Goal: Task Accomplishment & Management: Use online tool/utility

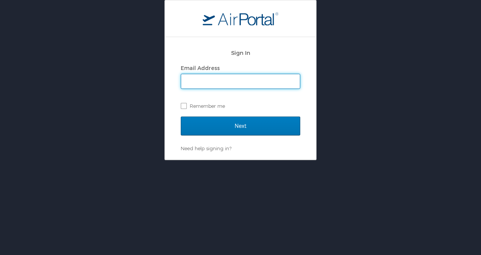
type input "[PERSON_NAME][EMAIL_ADDRESS][PERSON_NAME][DOMAIN_NAME]"
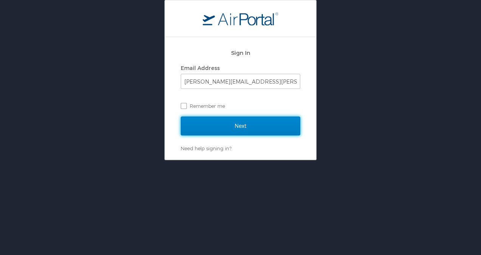
click at [205, 124] on input "Next" at bounding box center [241, 126] width 120 height 19
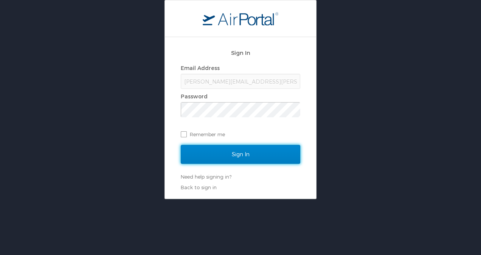
click at [250, 152] on input "Sign In" at bounding box center [241, 154] width 120 height 19
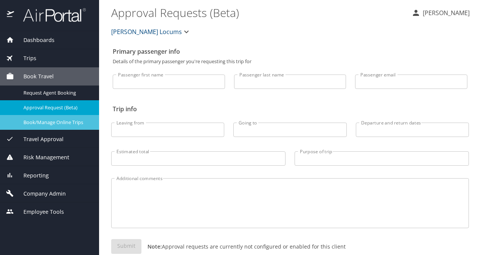
click at [58, 123] on span "Book/Manage Online Trips" at bounding box center [56, 122] width 67 height 7
